Goal: Complete application form

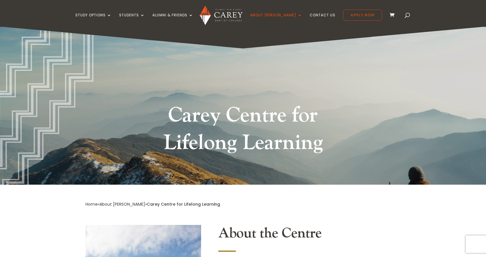
click at [359, 15] on link "Apply Now" at bounding box center [362, 15] width 39 height 11
